Goal: Information Seeking & Learning: Learn about a topic

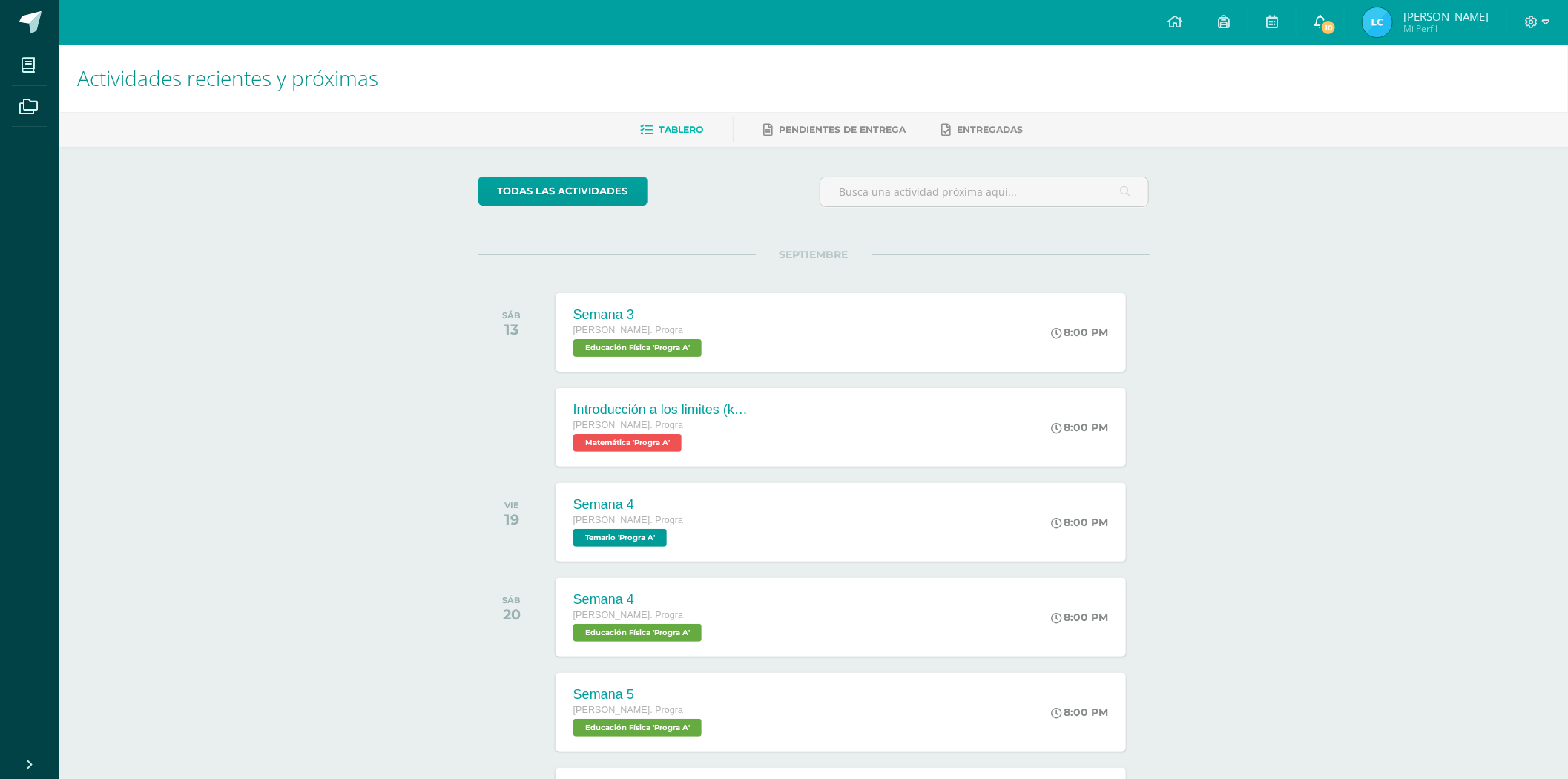
click at [1344, 17] on link "10" at bounding box center [1320, 22] width 47 height 45
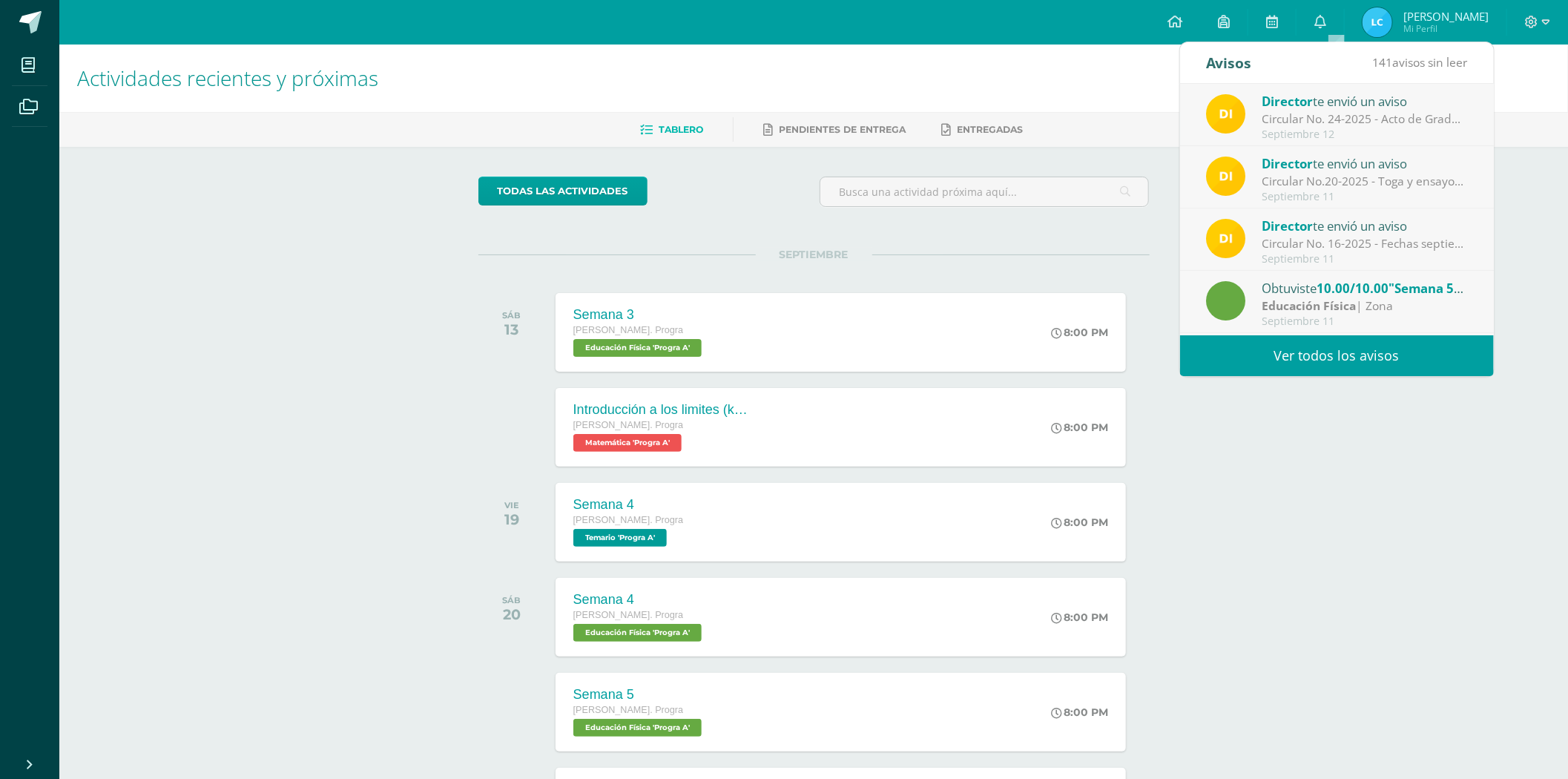
scroll to position [247, 0]
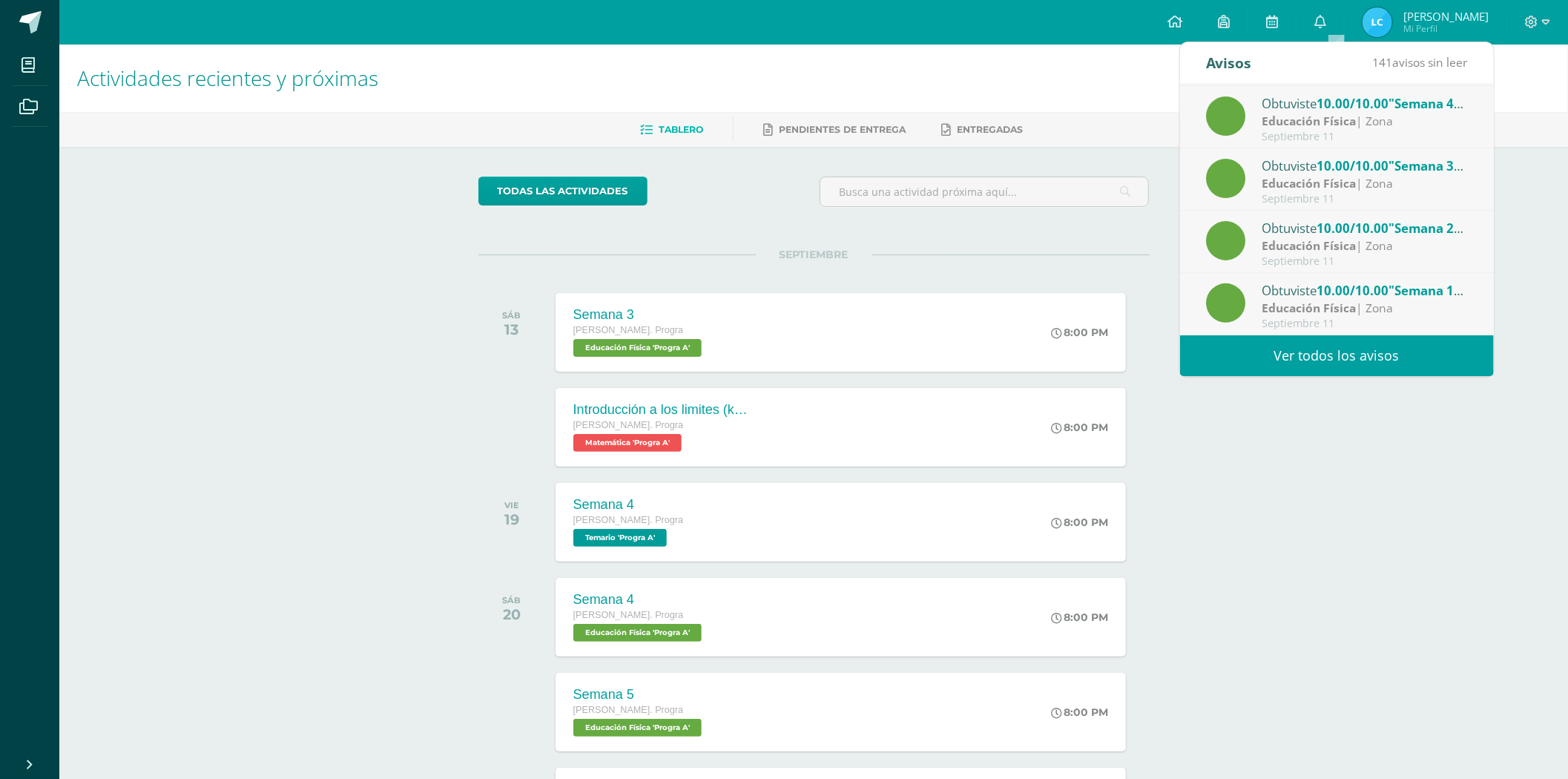
click at [1318, 534] on div "Actividades recientes y próximas Tablero Pendientes de entrega Entregadas todas…" at bounding box center [813, 493] width 1509 height 895
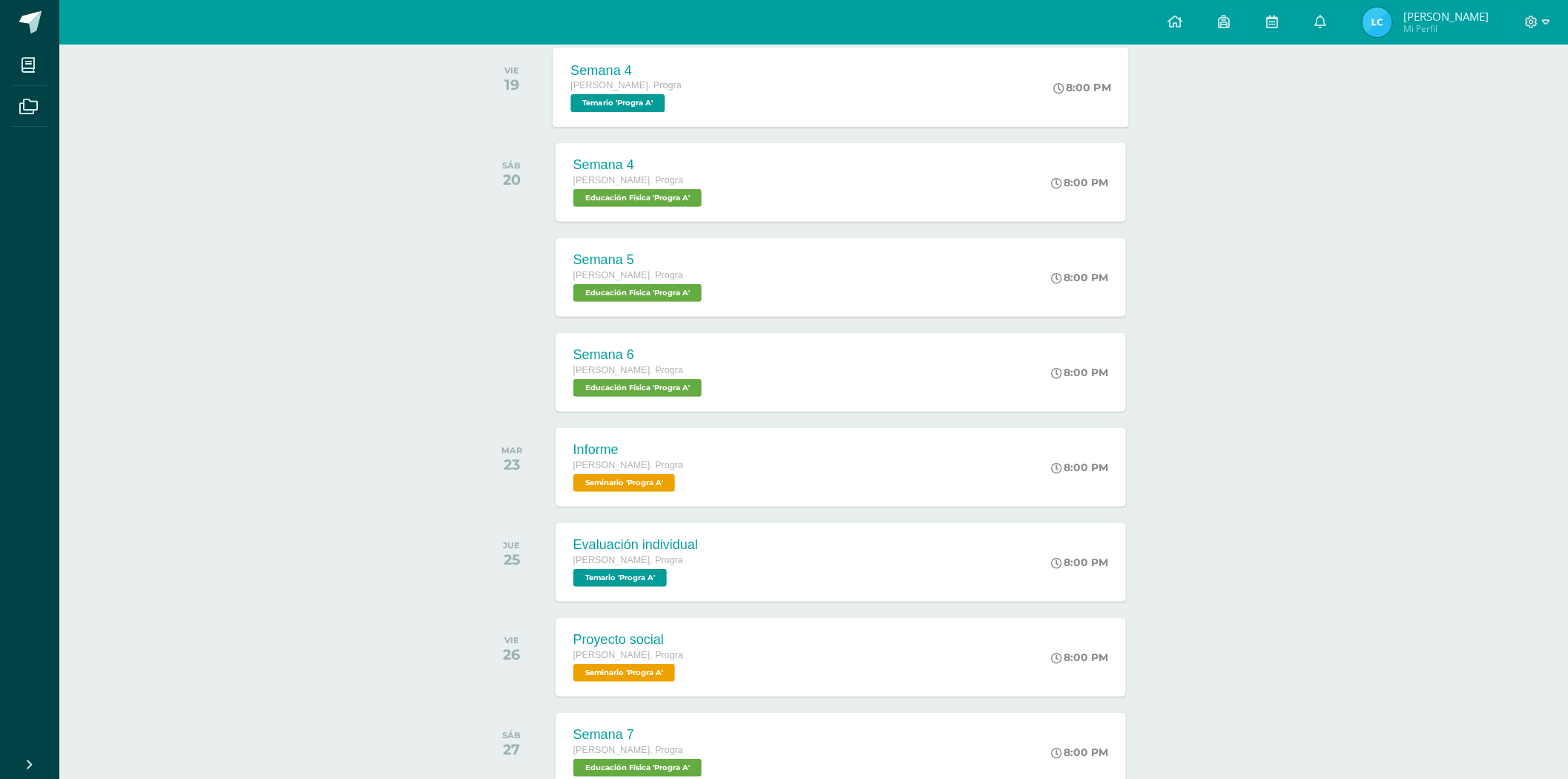
scroll to position [161, 0]
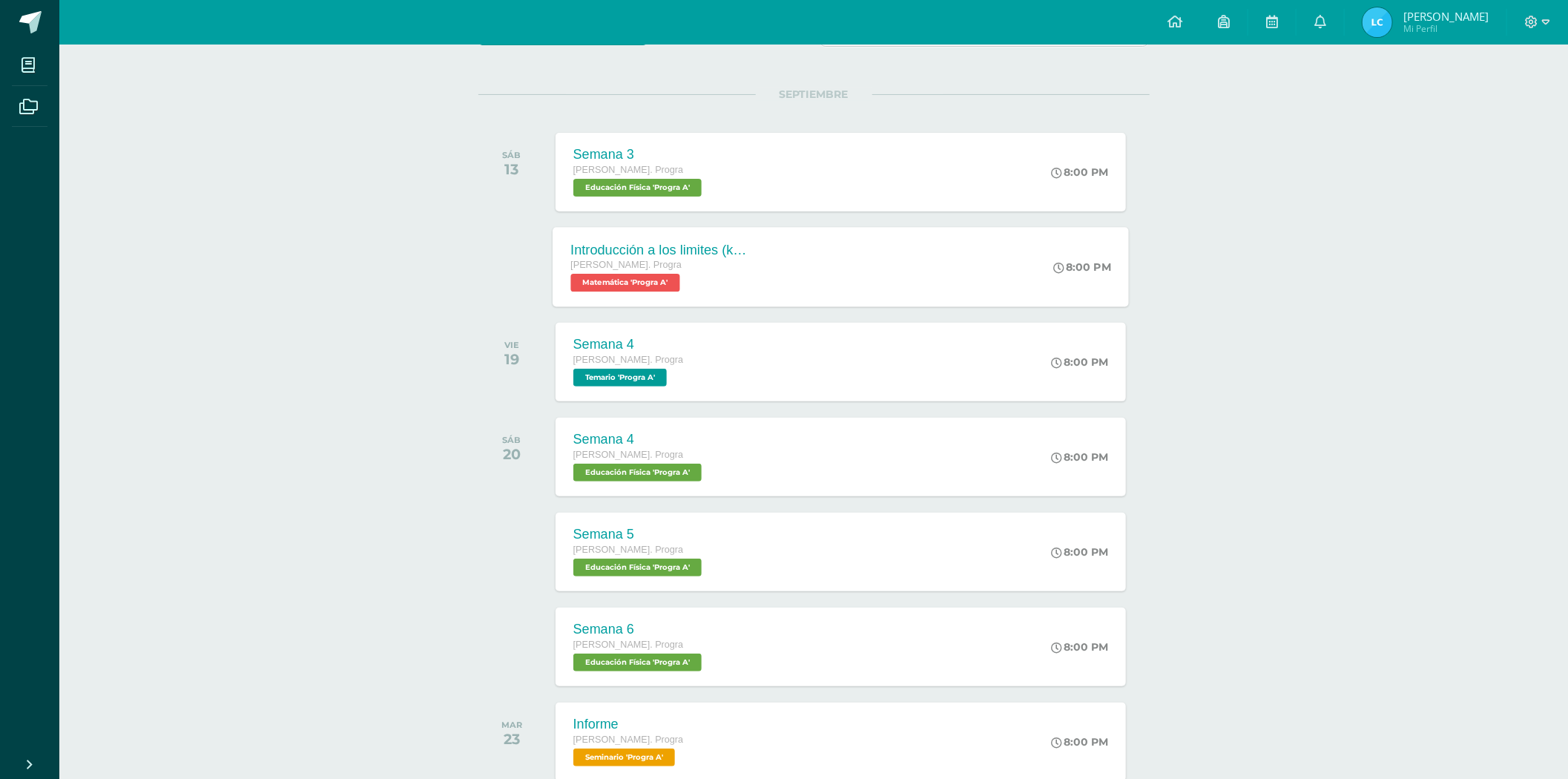
click at [671, 264] on div "[PERSON_NAME]. Progra" at bounding box center [660, 265] width 179 height 17
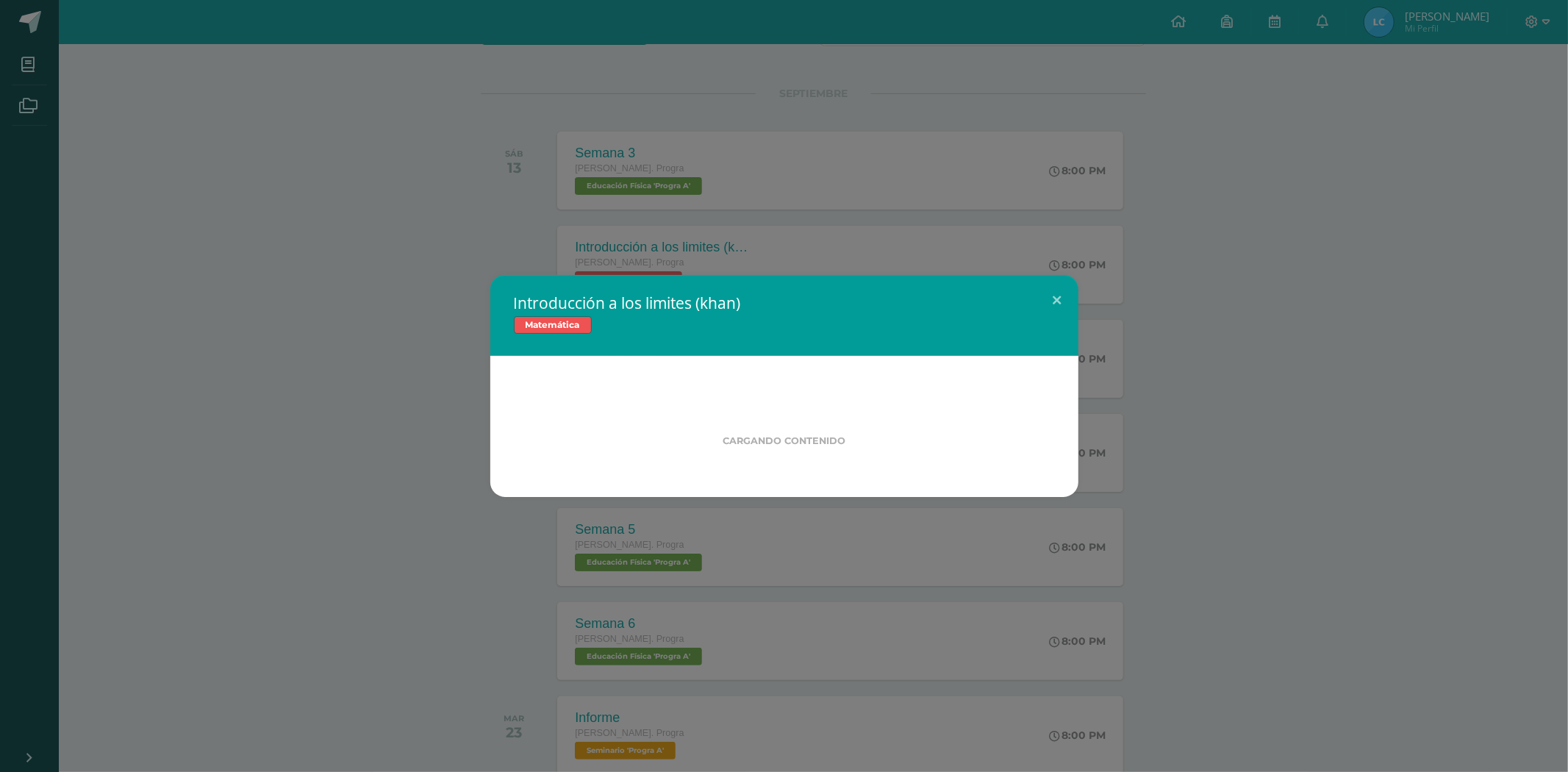
click at [251, 172] on div "Introducción a los limites (khan) Matemática Cargando contenido Loading..." at bounding box center [784, 386] width 1568 height 772
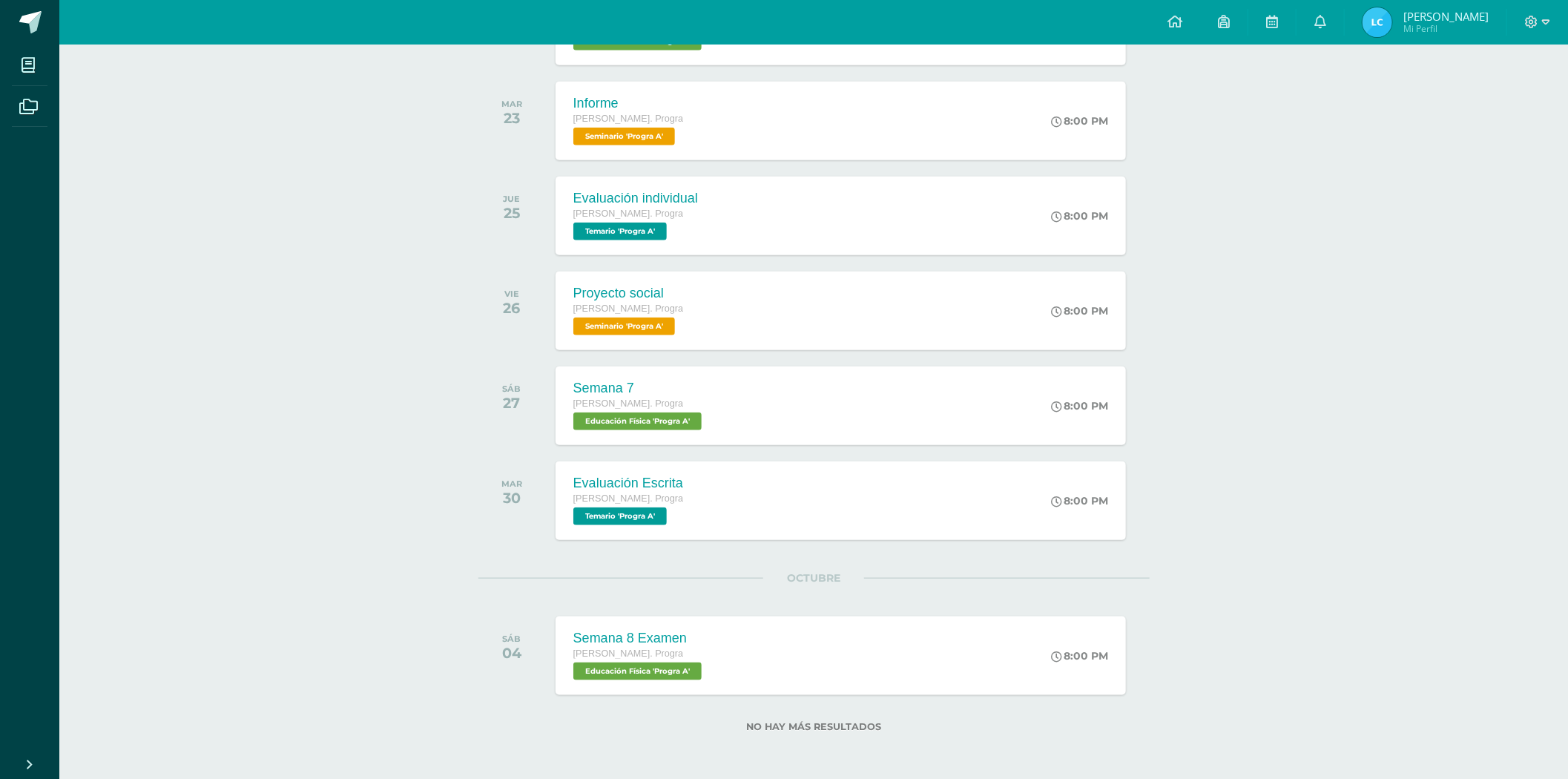
scroll to position [0, 0]
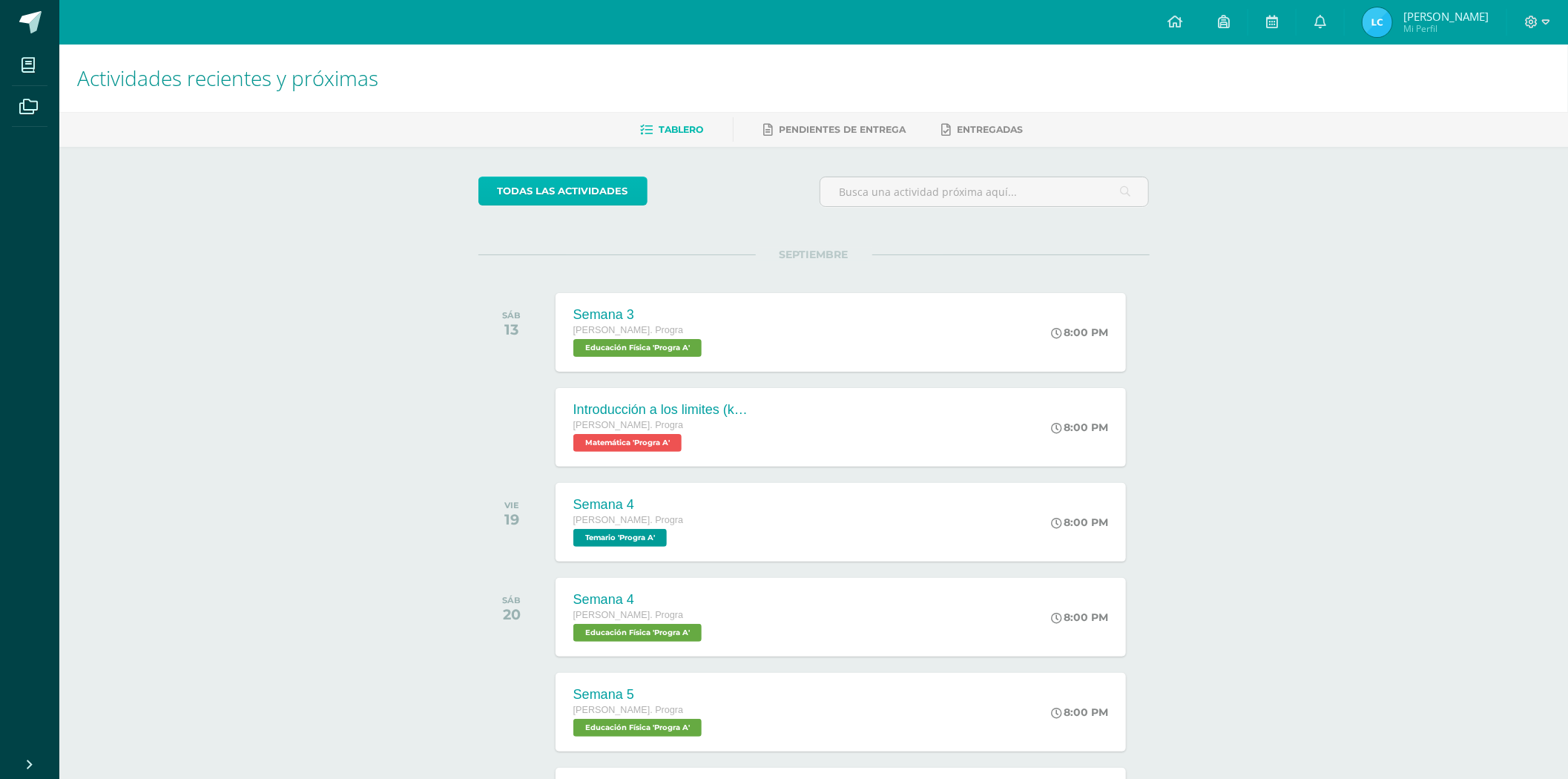
click at [521, 176] on link "todas las Actividades" at bounding box center [563, 190] width 169 height 29
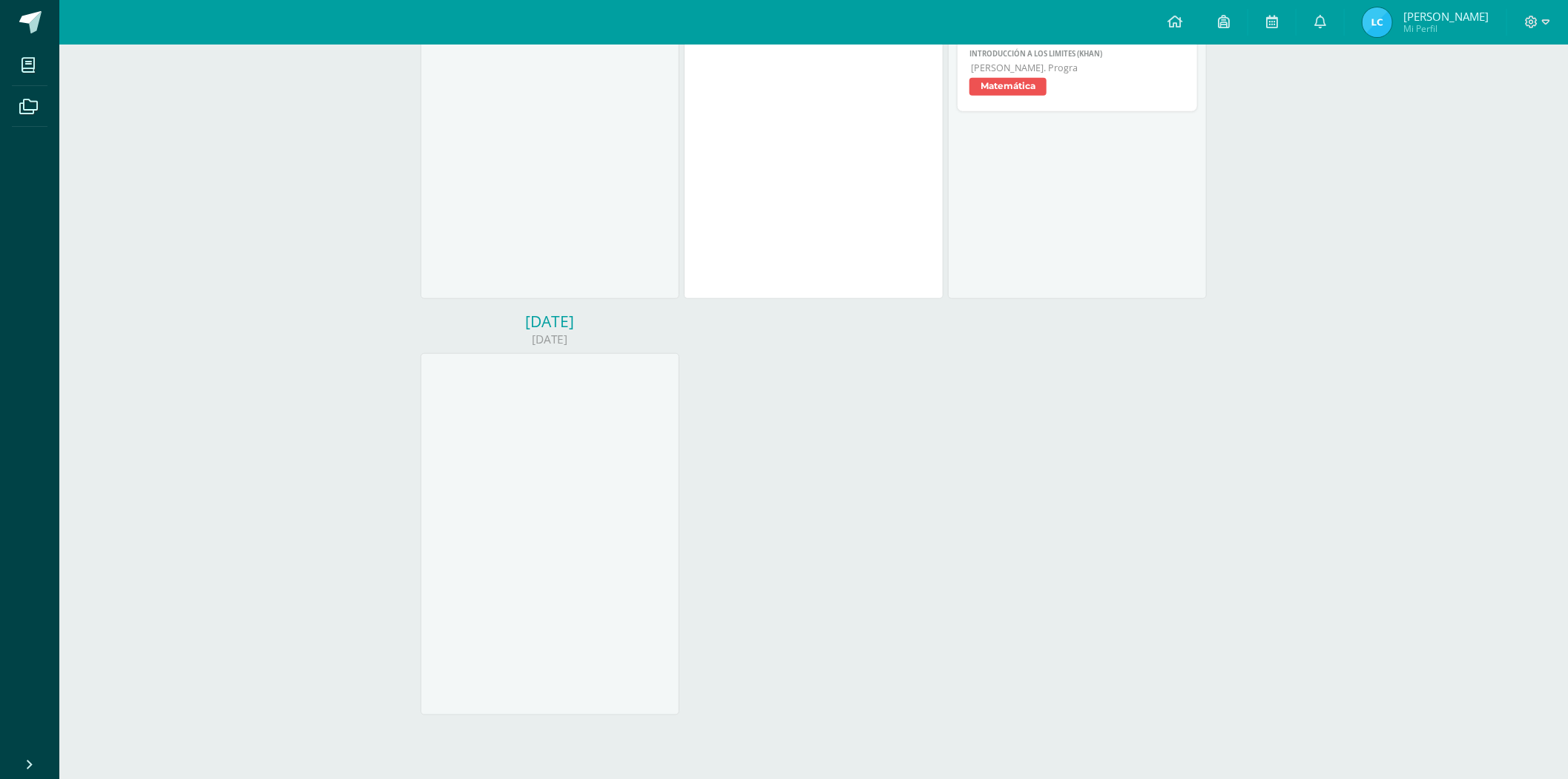
scroll to position [493, 0]
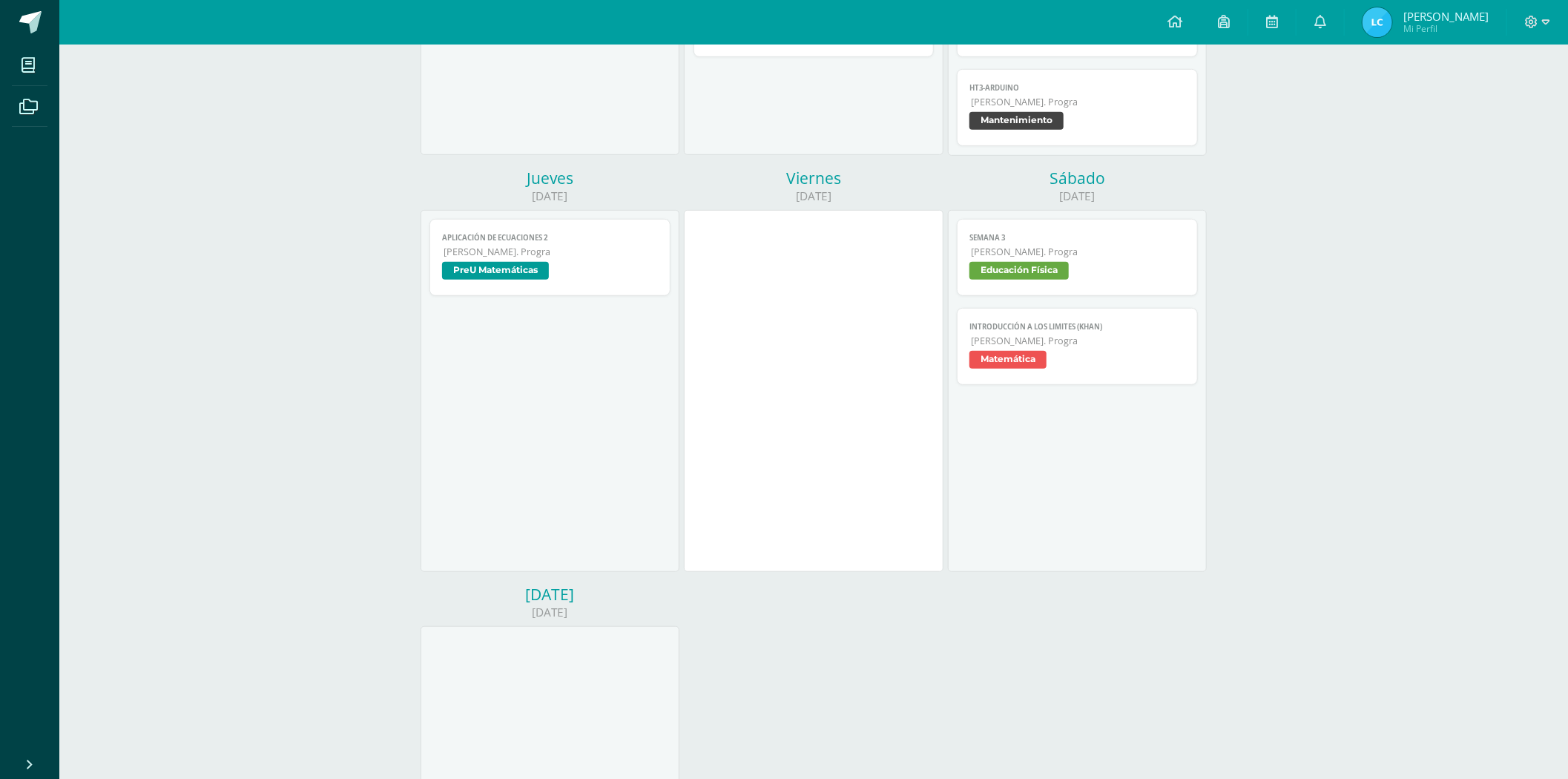
click at [560, 257] on span "[PERSON_NAME]. Progra" at bounding box center [551, 252] width 214 height 13
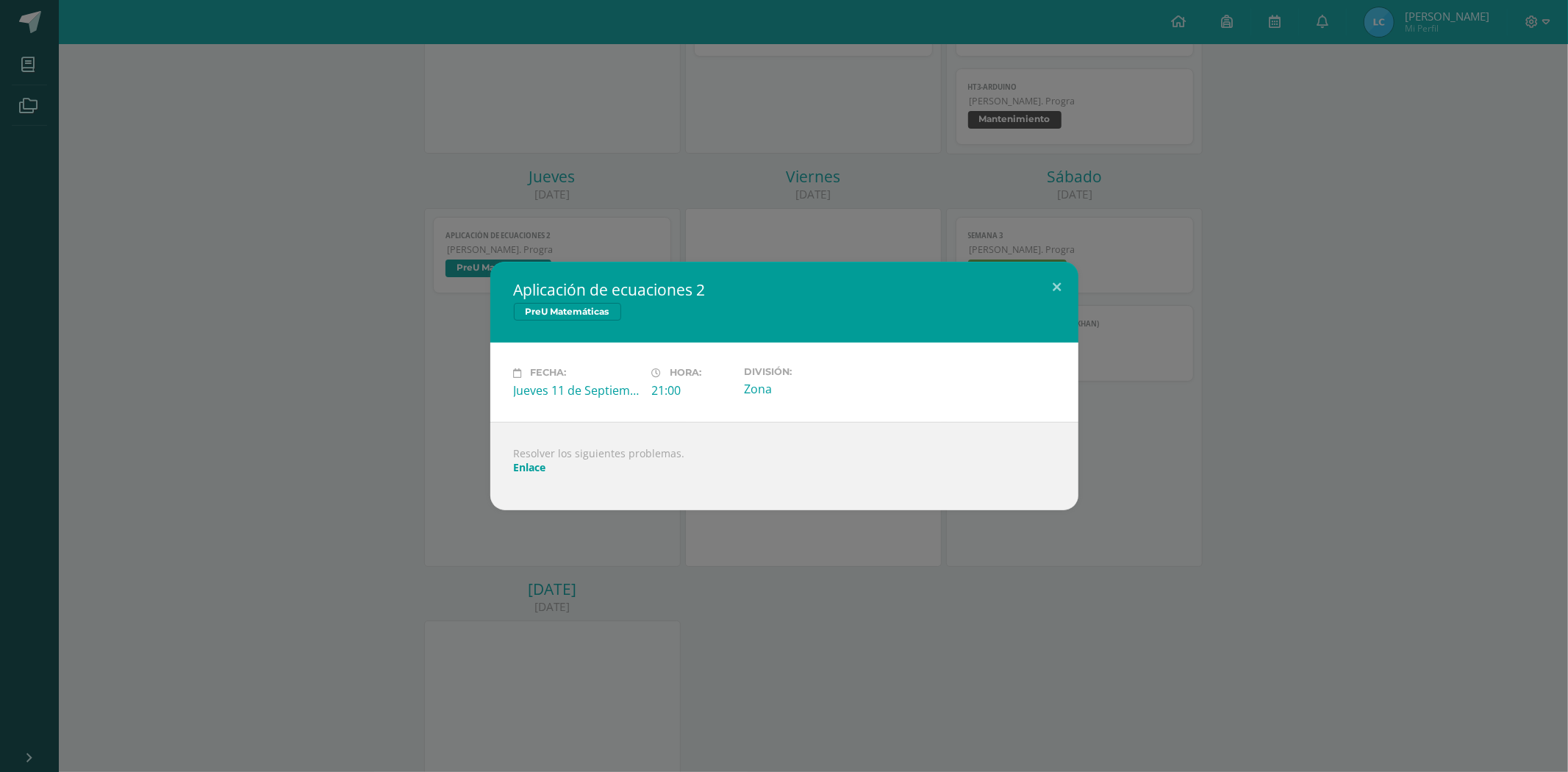
click at [520, 467] on link "Enlace" at bounding box center [530, 467] width 32 height 14
click at [228, 327] on div "Aplicación de ecuaciones 2 PreU Matemáticas Fecha: [DATE] Hora: 21:00 División:…" at bounding box center [784, 386] width 1556 height 248
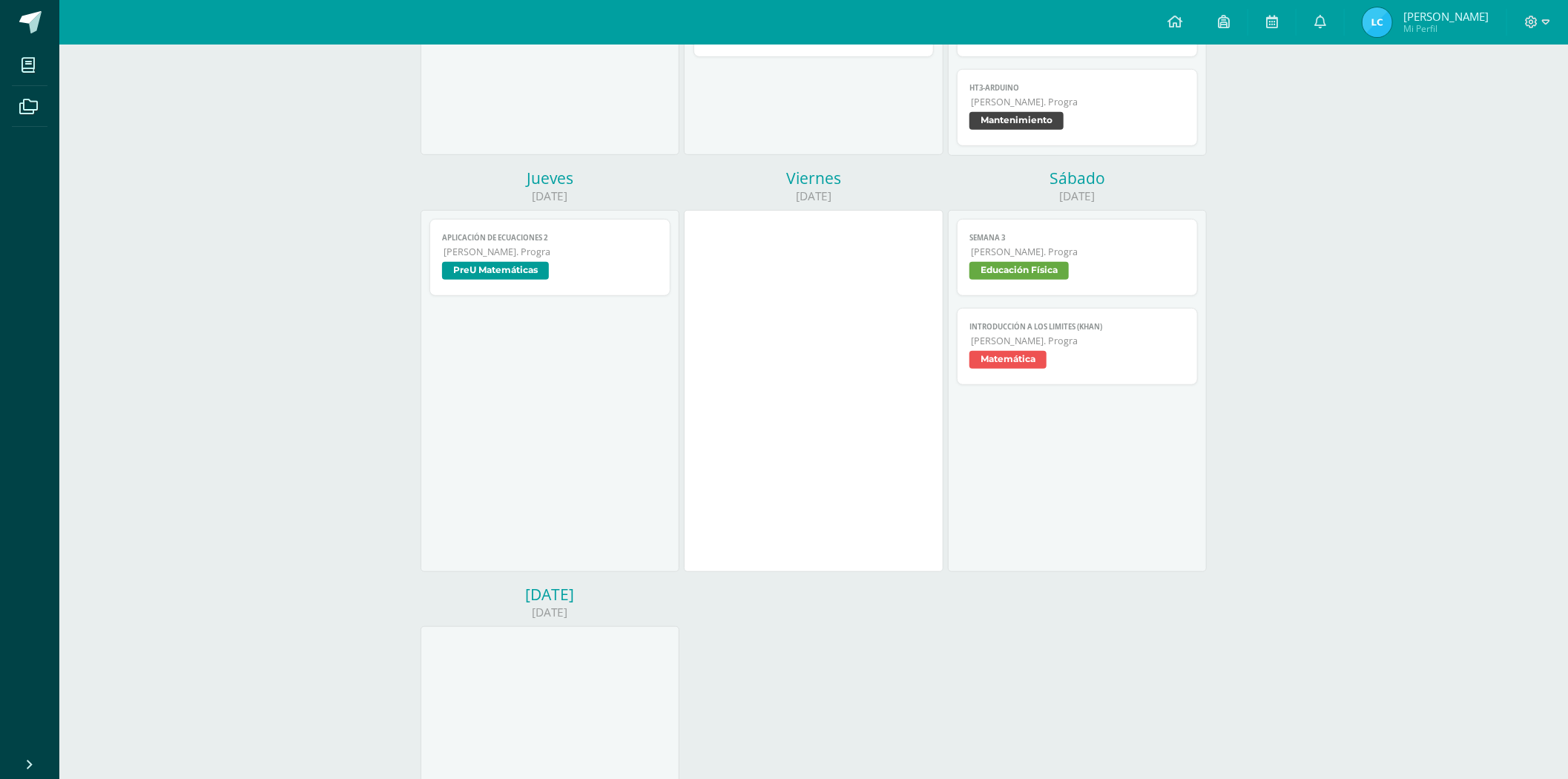
scroll to position [218, 0]
